Goal: Task Accomplishment & Management: Use online tool/utility

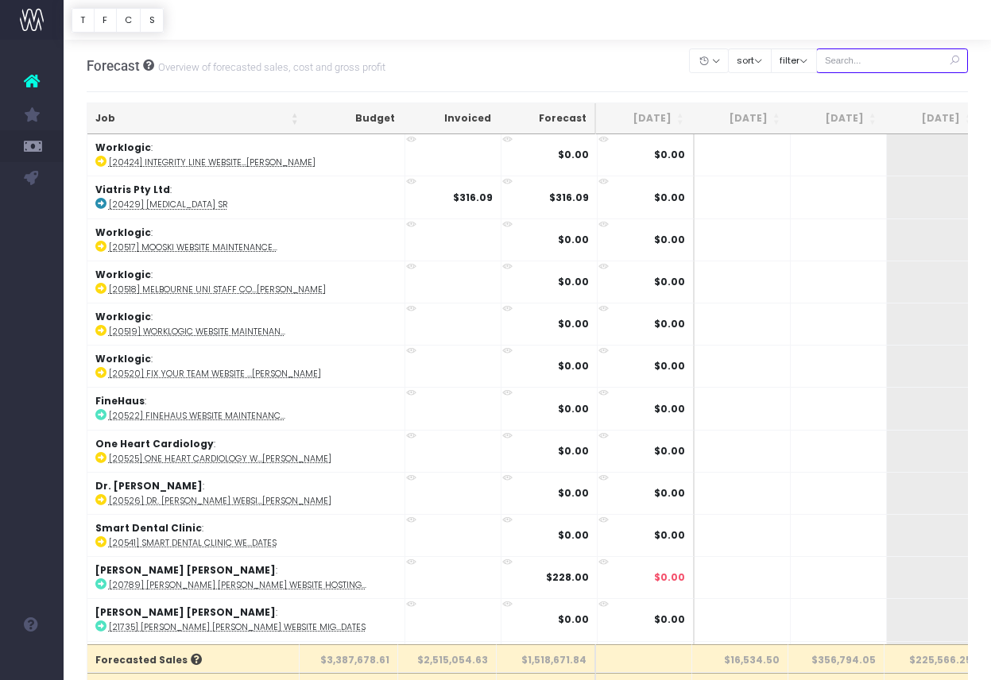
click at [881, 64] on input "text" at bounding box center [892, 60] width 153 height 25
paste input "24652"
type input "24652"
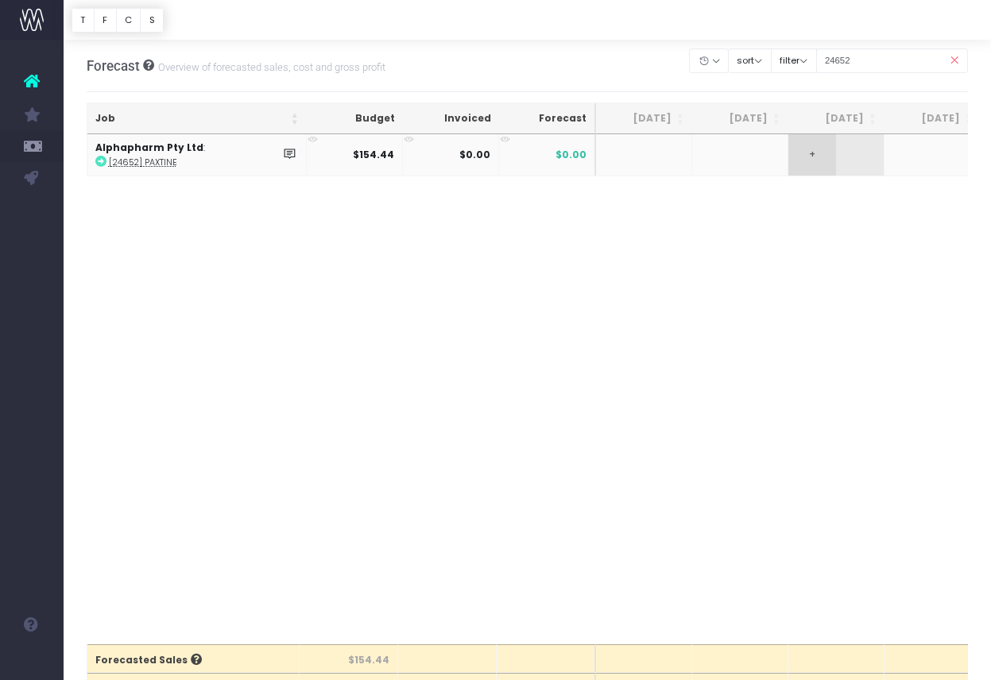
click at [822, 140] on span "+" at bounding box center [813, 154] width 48 height 41
click at [788, 229] on div "Job Budget Invoiced Forecast Jul 25 Aug 25 Sep 25 Oct 25 Nov 25 Dec 25 Jan 26 F…" at bounding box center [528, 389] width 882 height 510
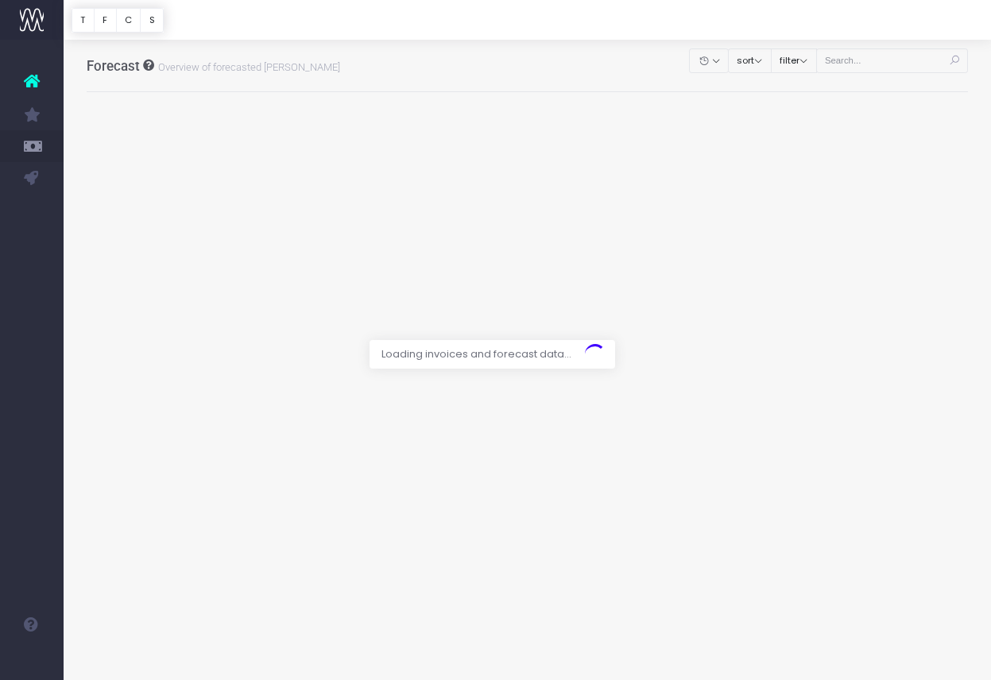
click at [902, 62] on div at bounding box center [495, 340] width 991 height 680
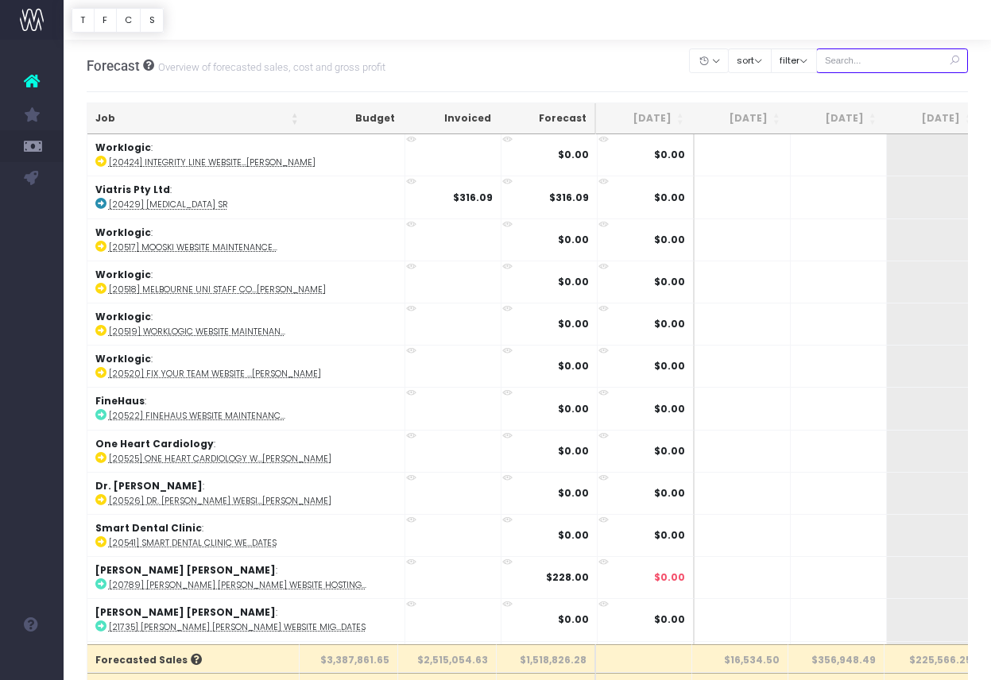
click at [903, 63] on input "text" at bounding box center [892, 60] width 153 height 25
paste input "24436"
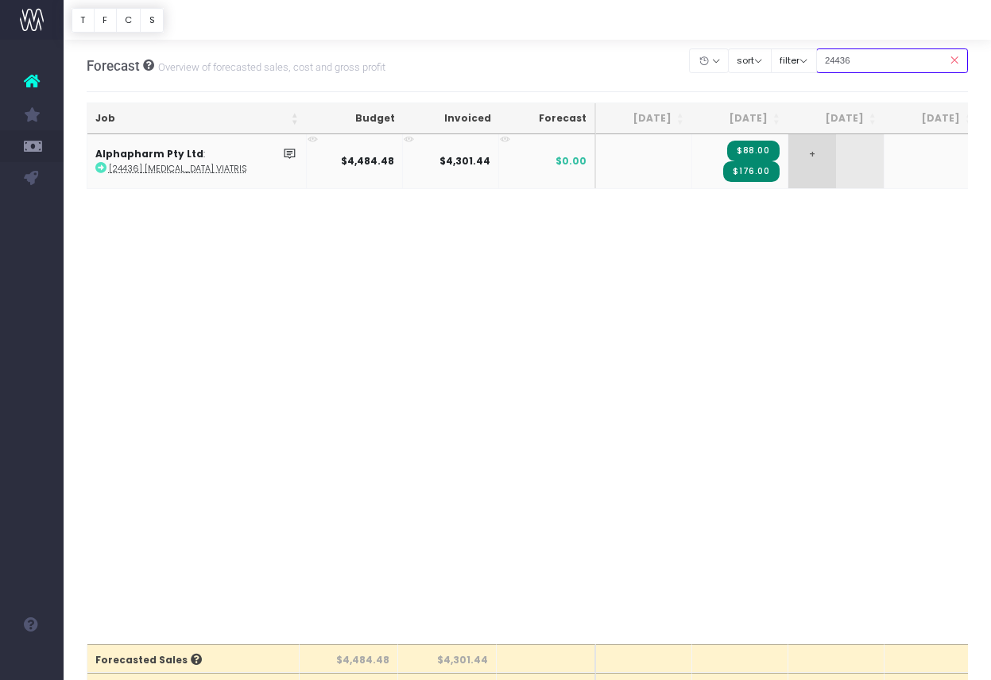
type input "24436"
click at [820, 160] on span "+" at bounding box center [813, 161] width 48 height 54
click at [791, 281] on div "Job Budget Invoiced Forecast Jul 25 Aug 25 Sep 25 Oct 25 Nov 25 Dec 25 Jan 26 F…" at bounding box center [528, 389] width 882 height 510
